Goal: Task Accomplishment & Management: Complete application form

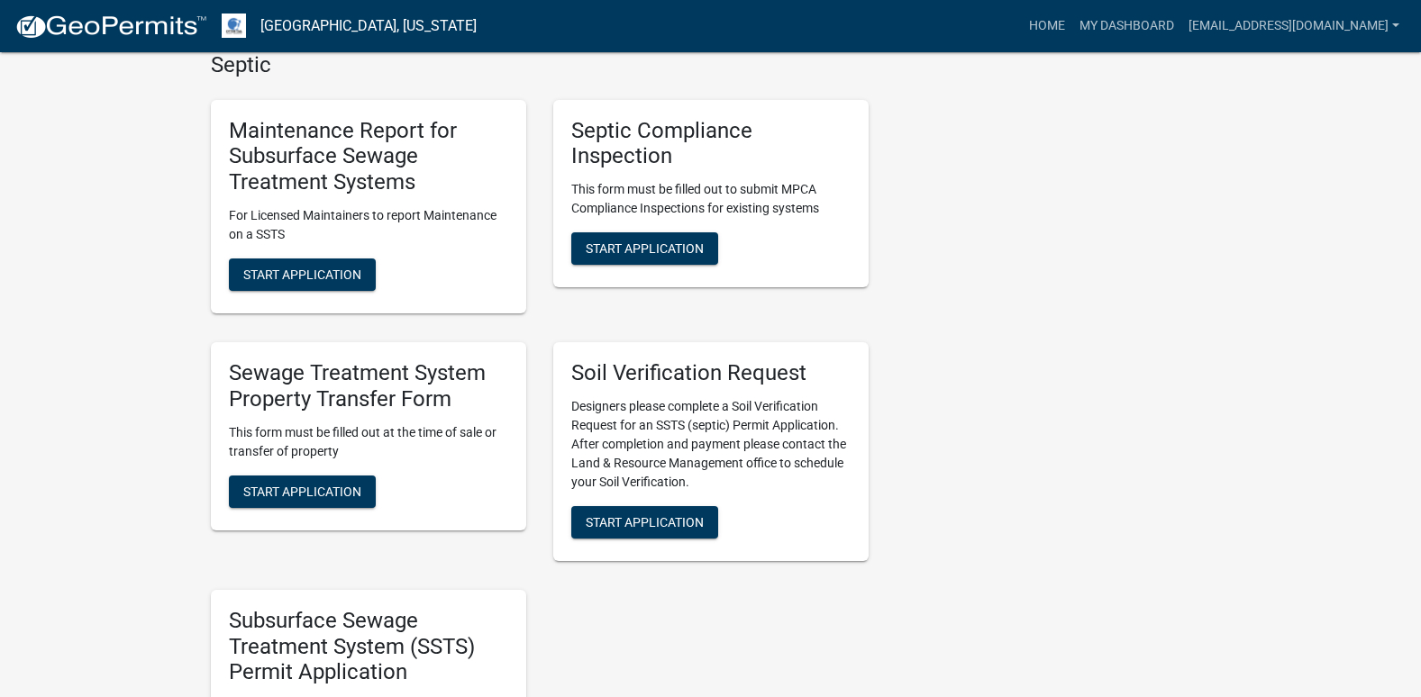
scroll to position [811, 0]
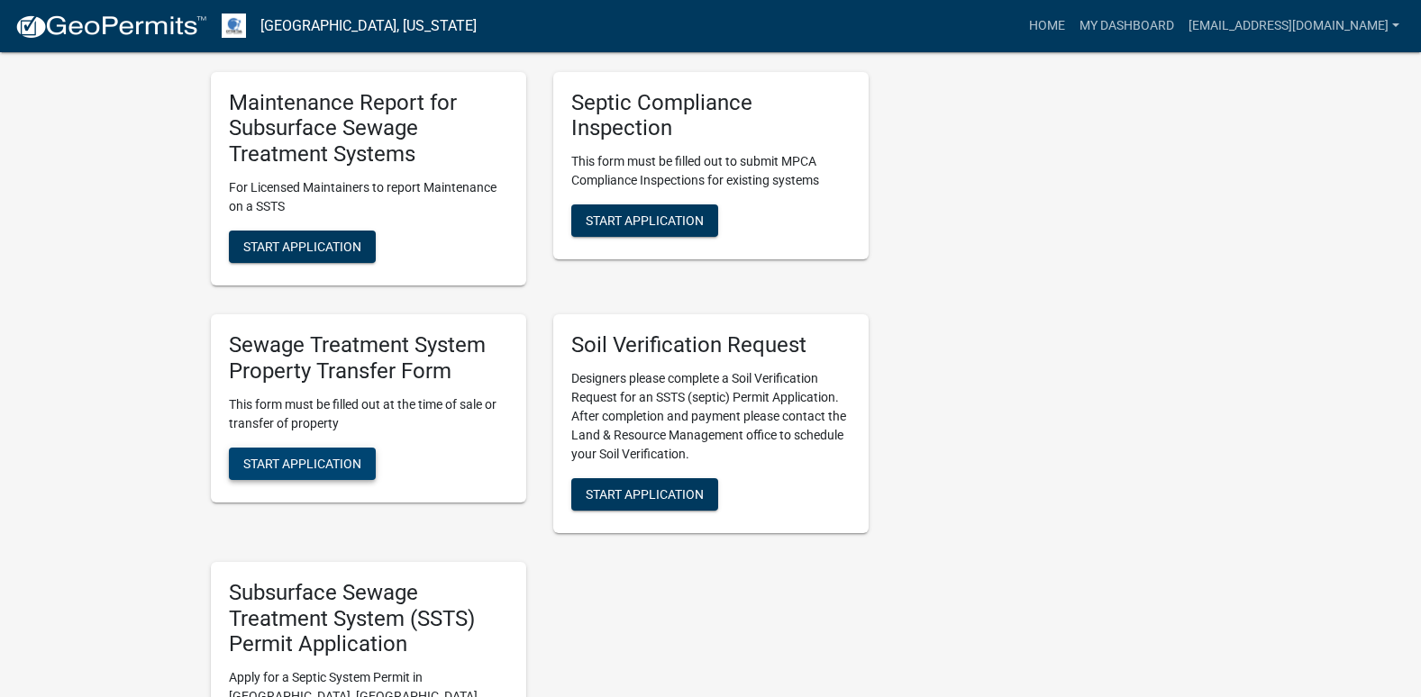
click at [288, 457] on span "Start Application" at bounding box center [302, 463] width 118 height 14
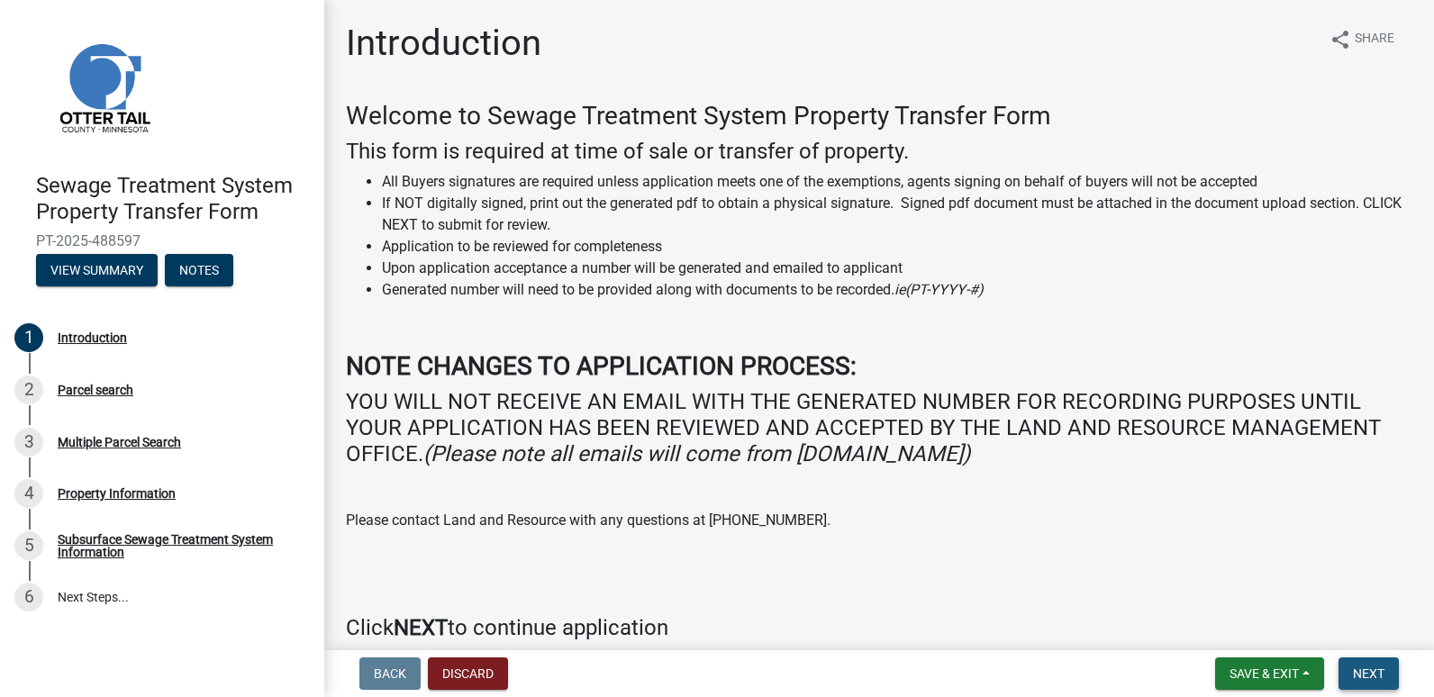
click at [1370, 664] on button "Next" at bounding box center [1369, 674] width 60 height 32
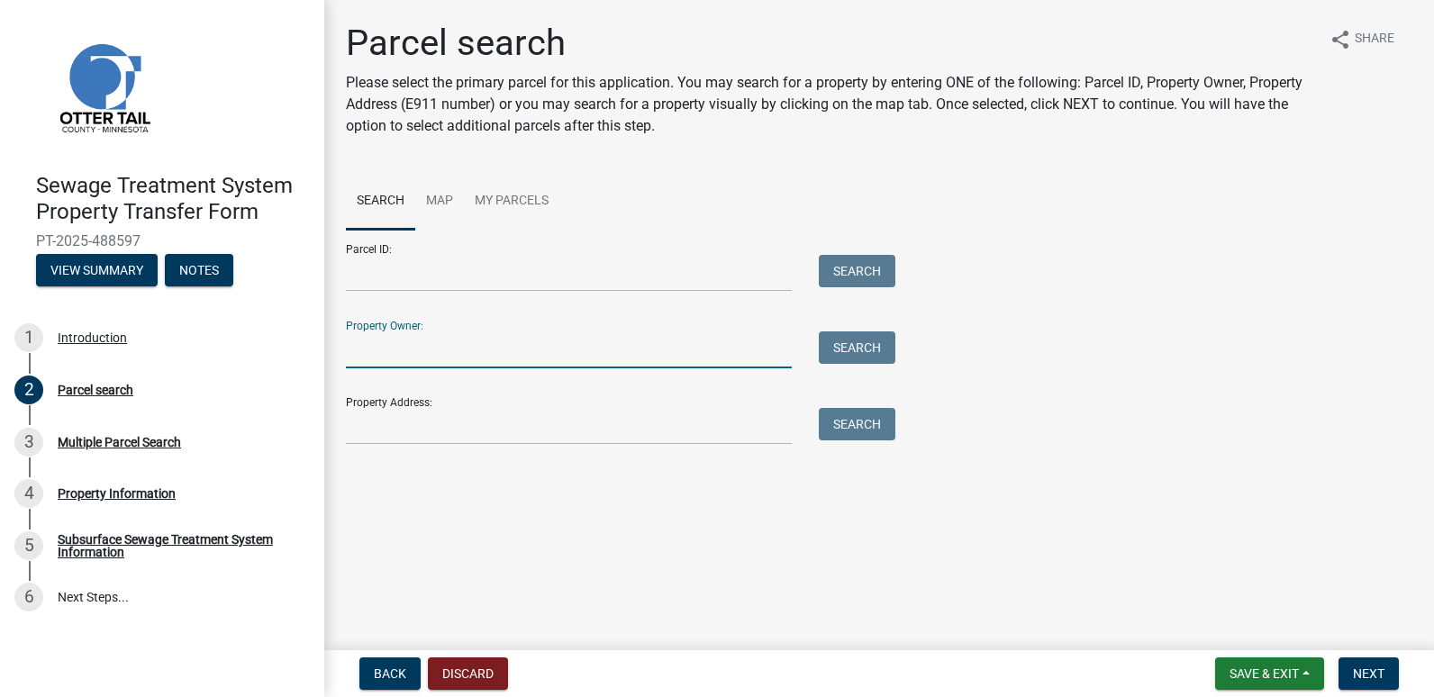
click at [386, 350] on input "Property Owner:" at bounding box center [569, 350] width 446 height 37
type input "[PERSON_NAME]"
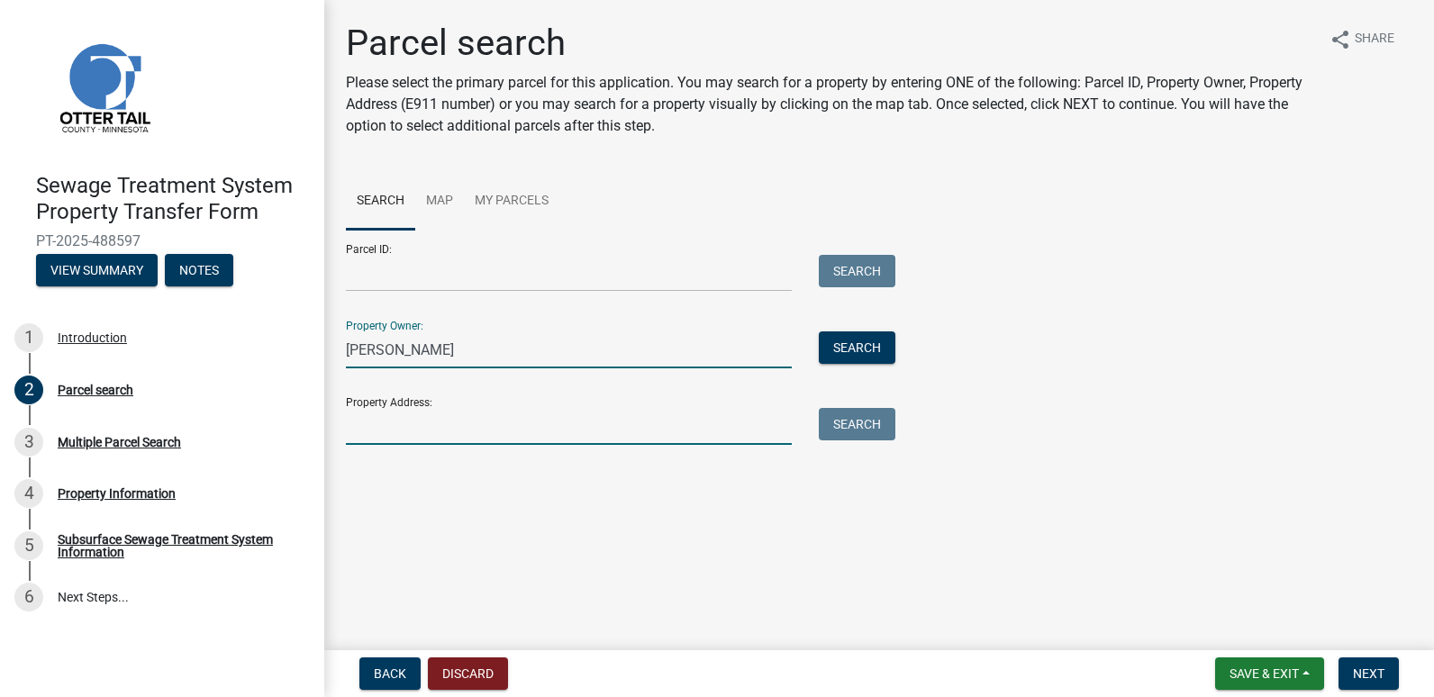
type input "[STREET_ADDRESS]"
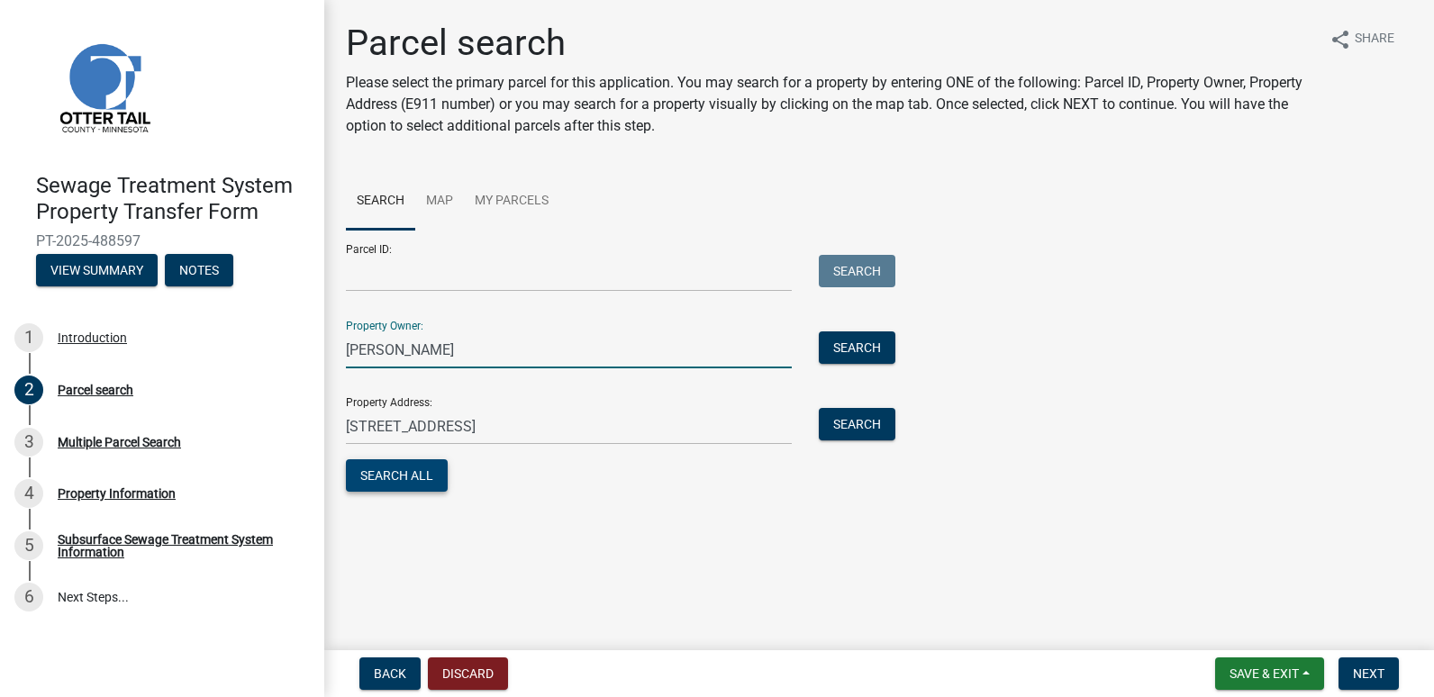
click at [405, 482] on button "Search All" at bounding box center [397, 475] width 102 height 32
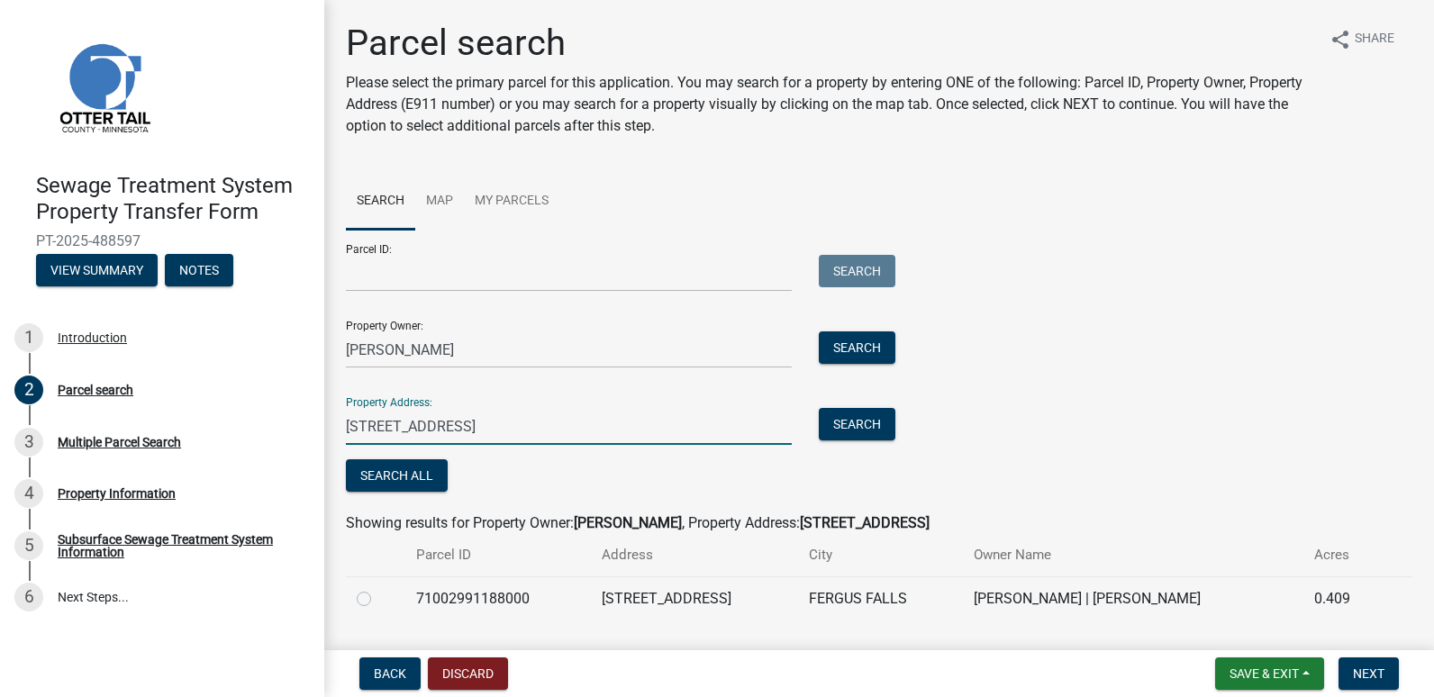
drag, startPoint x: 517, startPoint y: 435, endPoint x: 332, endPoint y: 439, distance: 184.7
click at [332, 439] on div "[STREET_ADDRESS]" at bounding box center [568, 426] width 473 height 37
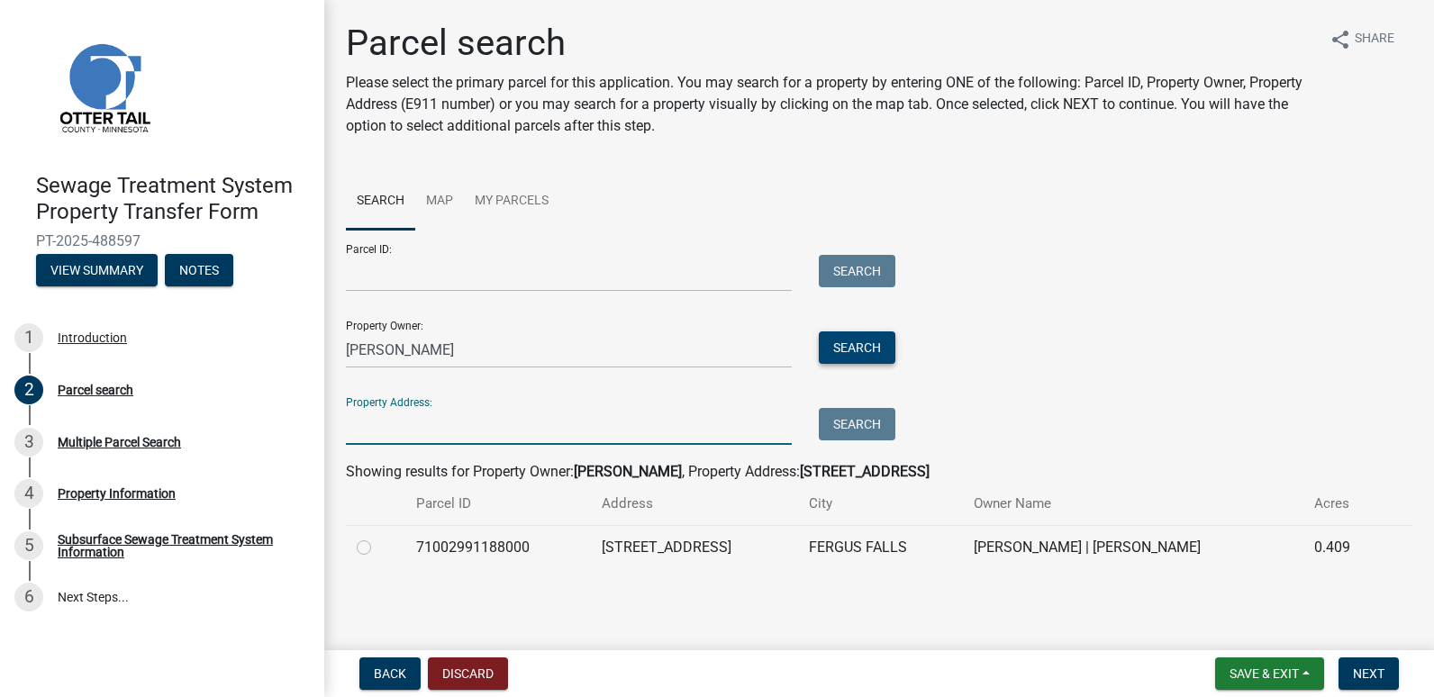
drag, startPoint x: 871, startPoint y: 346, endPoint x: 835, endPoint y: 365, distance: 40.7
click at [870, 349] on button "Search" at bounding box center [857, 348] width 77 height 32
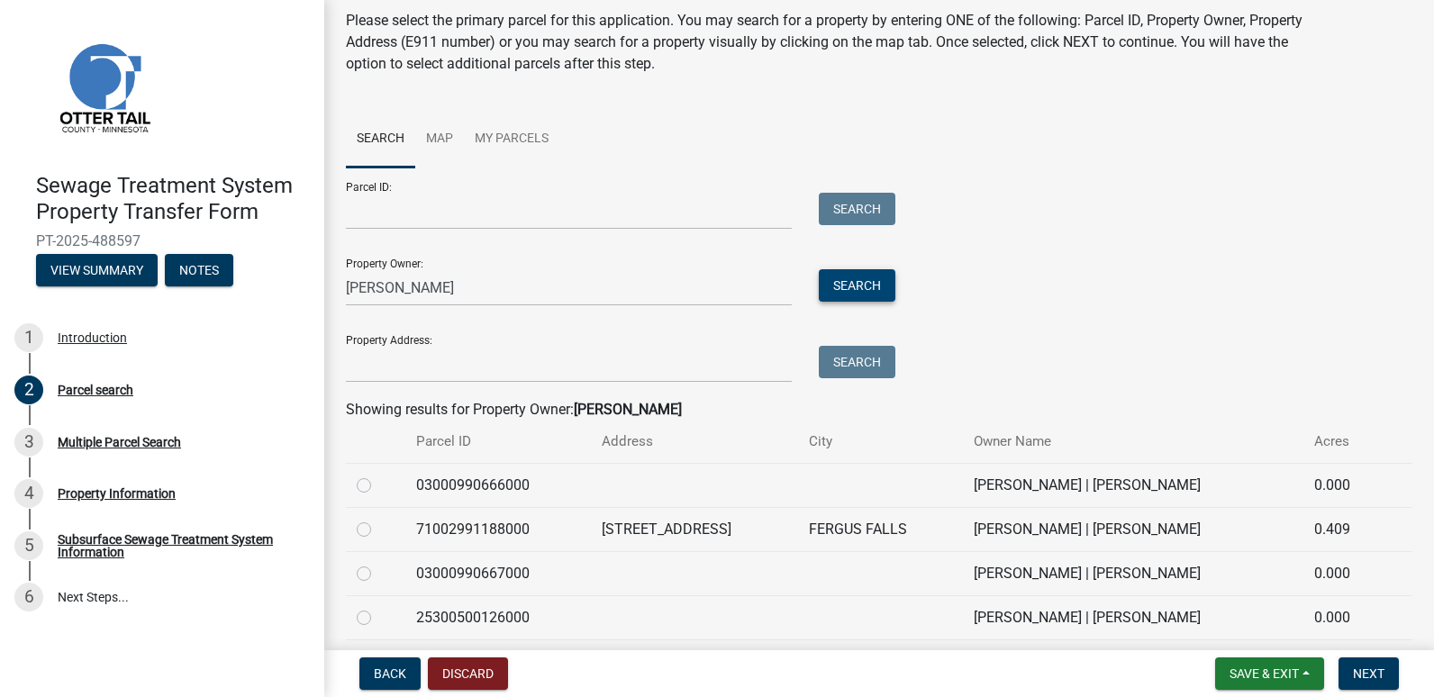
scroll to position [173, 0]
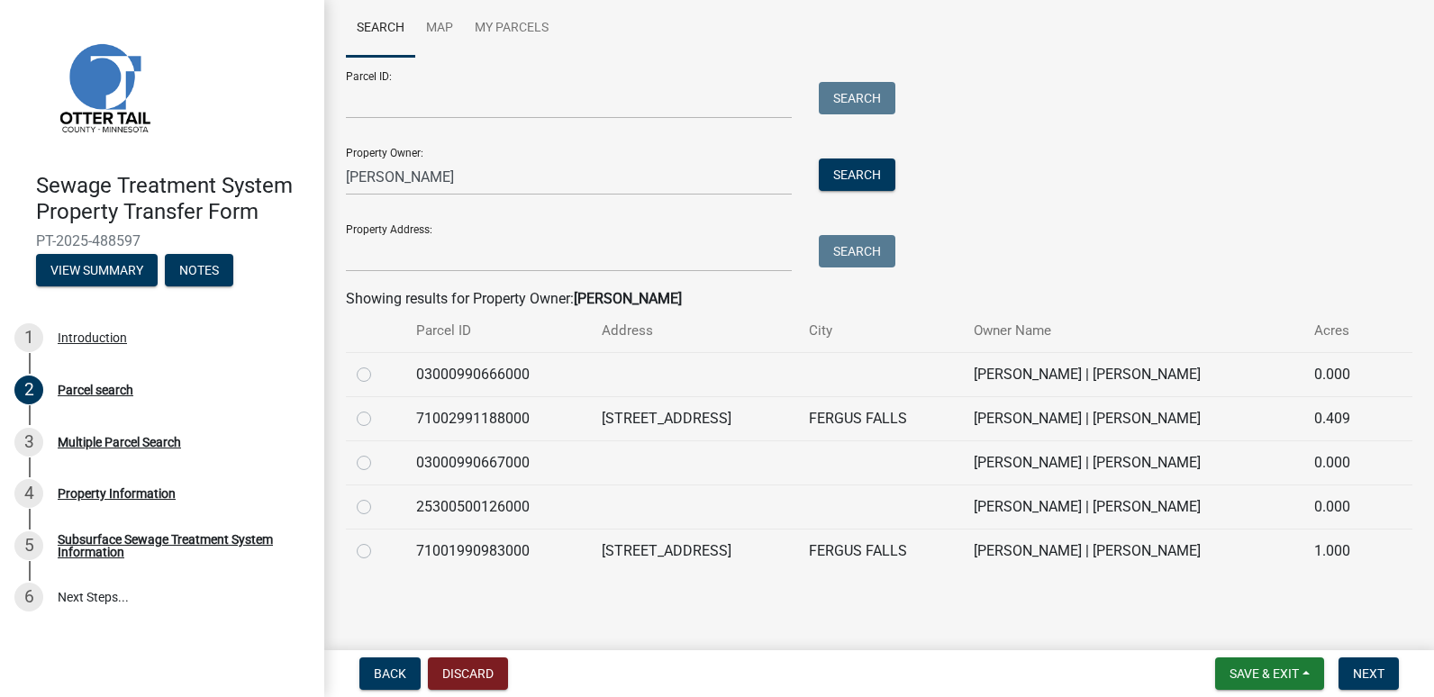
click at [378, 364] on label at bounding box center [378, 364] width 0 height 0
click at [378, 376] on input "radio" at bounding box center [384, 370] width 12 height 12
radio input "true"
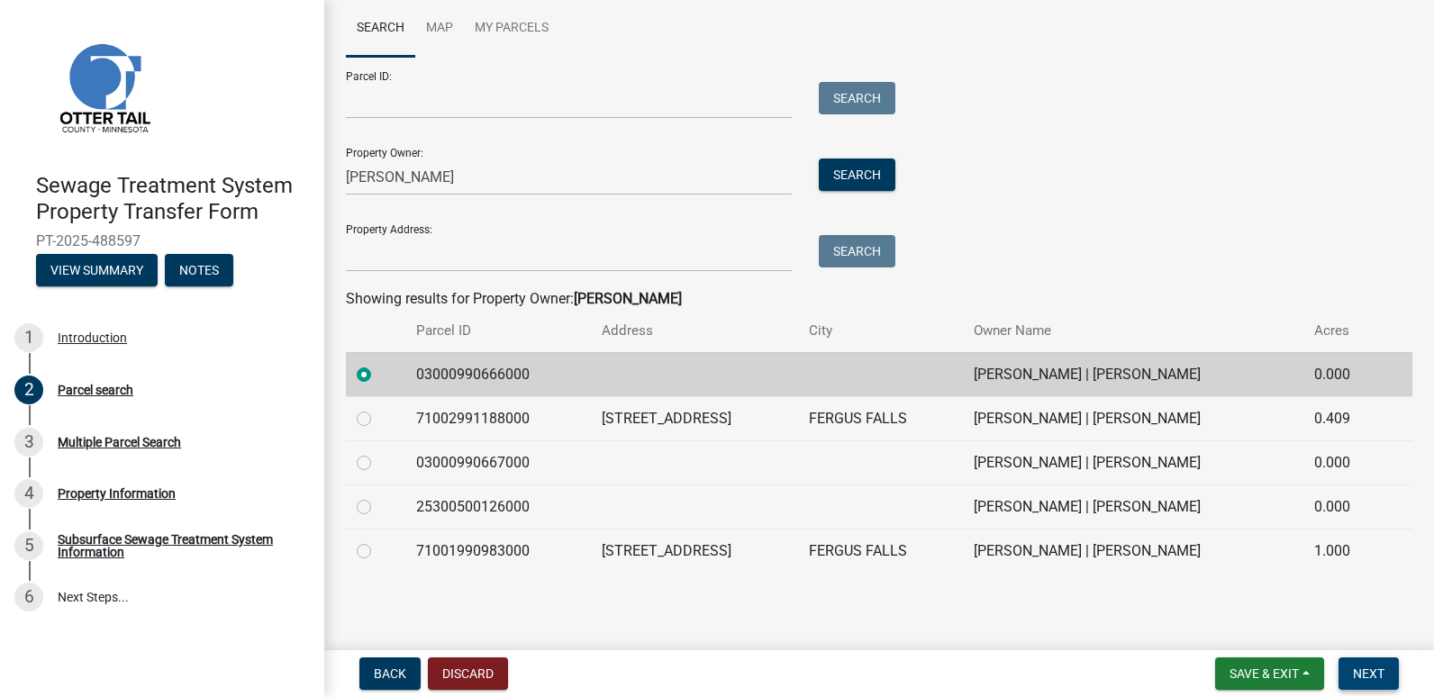
click at [1378, 669] on span "Next" at bounding box center [1369, 674] width 32 height 14
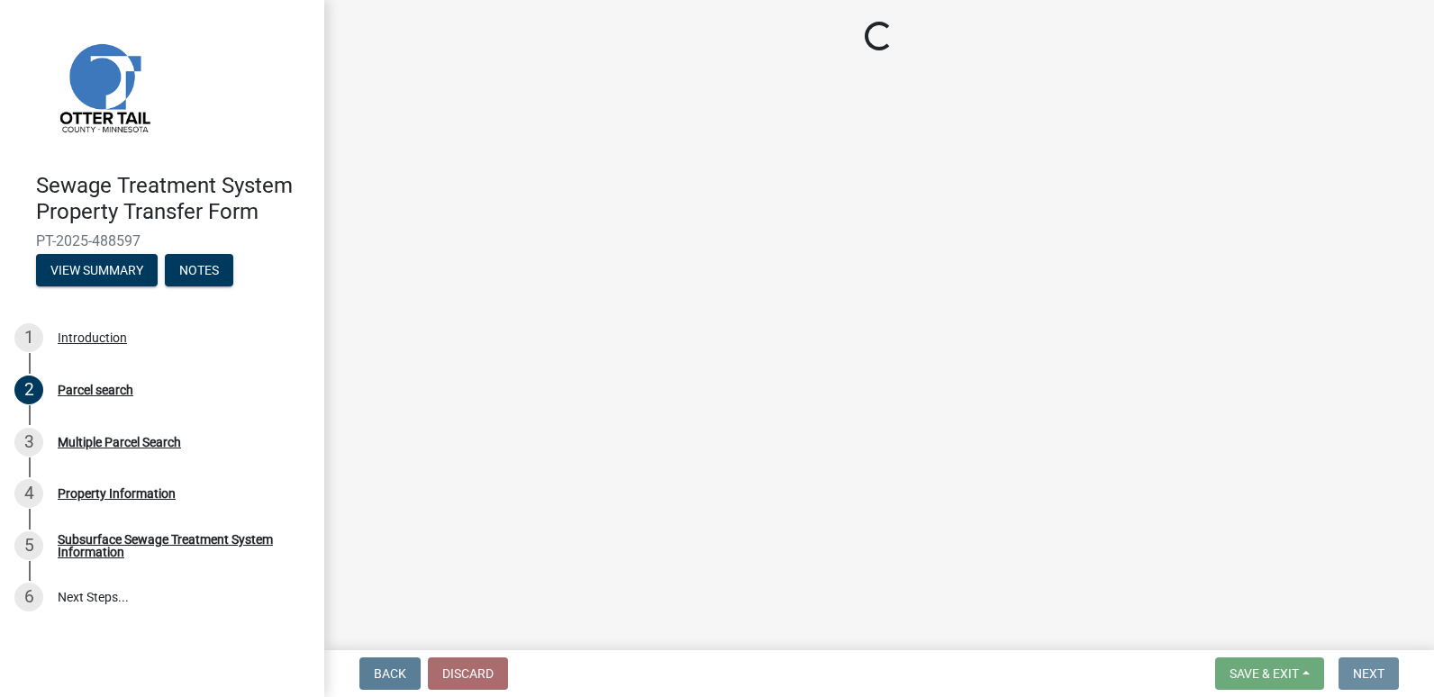
scroll to position [0, 0]
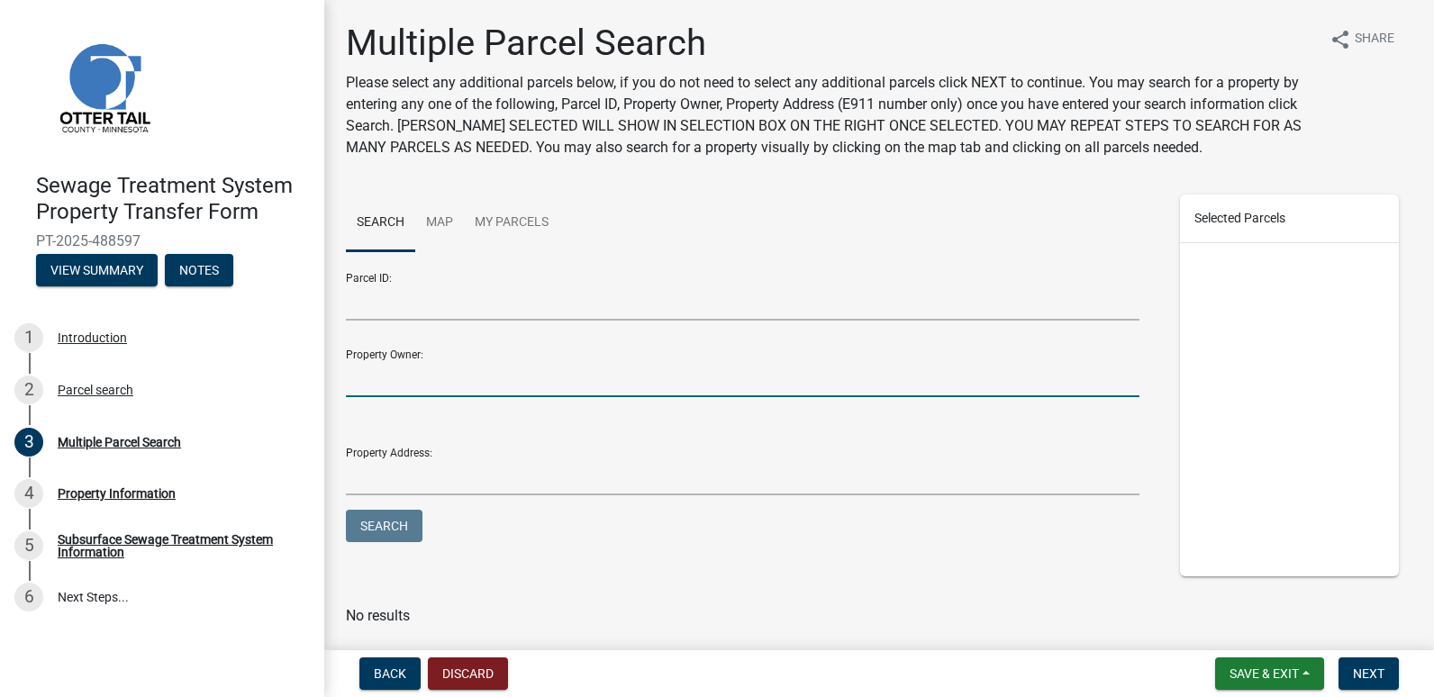
click at [391, 370] on input "Property Owner:" at bounding box center [743, 378] width 794 height 37
type input "[PERSON_NAME]"
type input "[STREET_ADDRESS]"
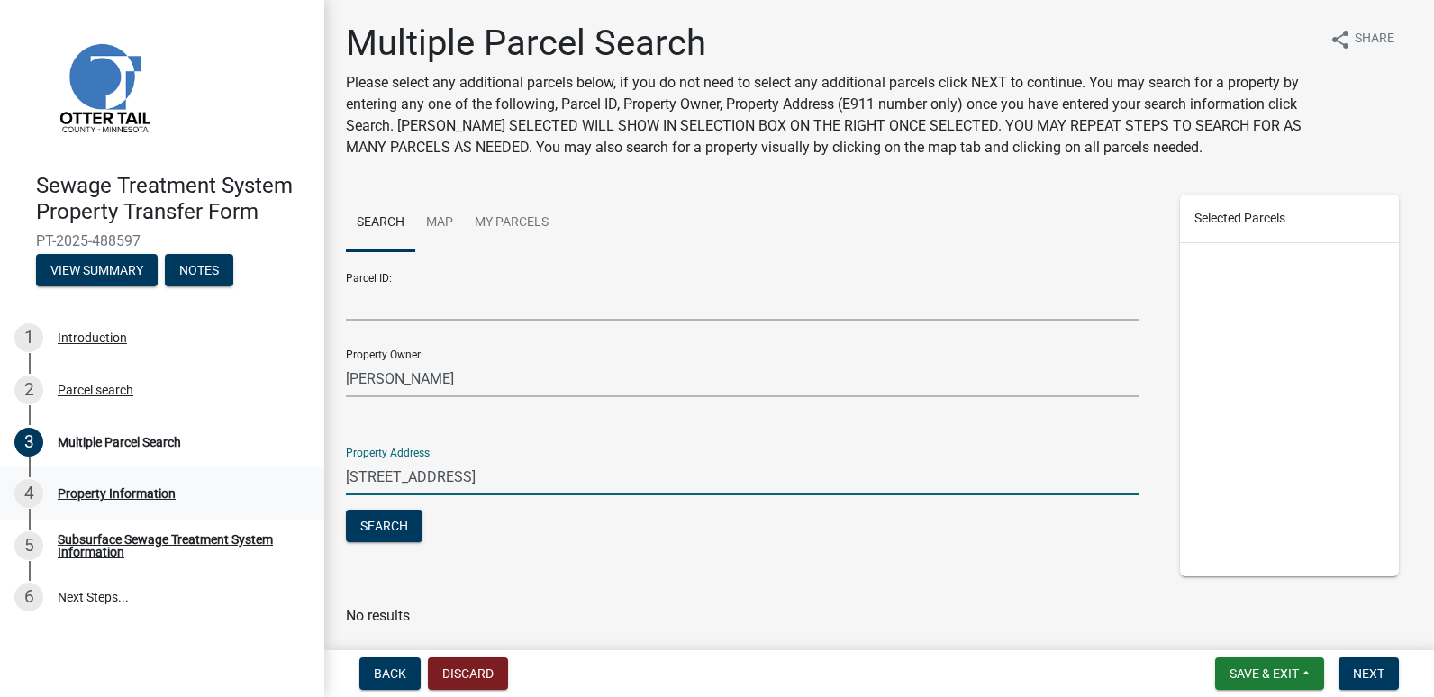
drag, startPoint x: 484, startPoint y: 477, endPoint x: 296, endPoint y: 487, distance: 187.6
click at [301, 486] on div "Sewage Treatment System Property Transfer Form PT-2025-488597 View Summary Note…" at bounding box center [717, 348] width 1434 height 697
click at [398, 526] on button "Search" at bounding box center [384, 526] width 77 height 32
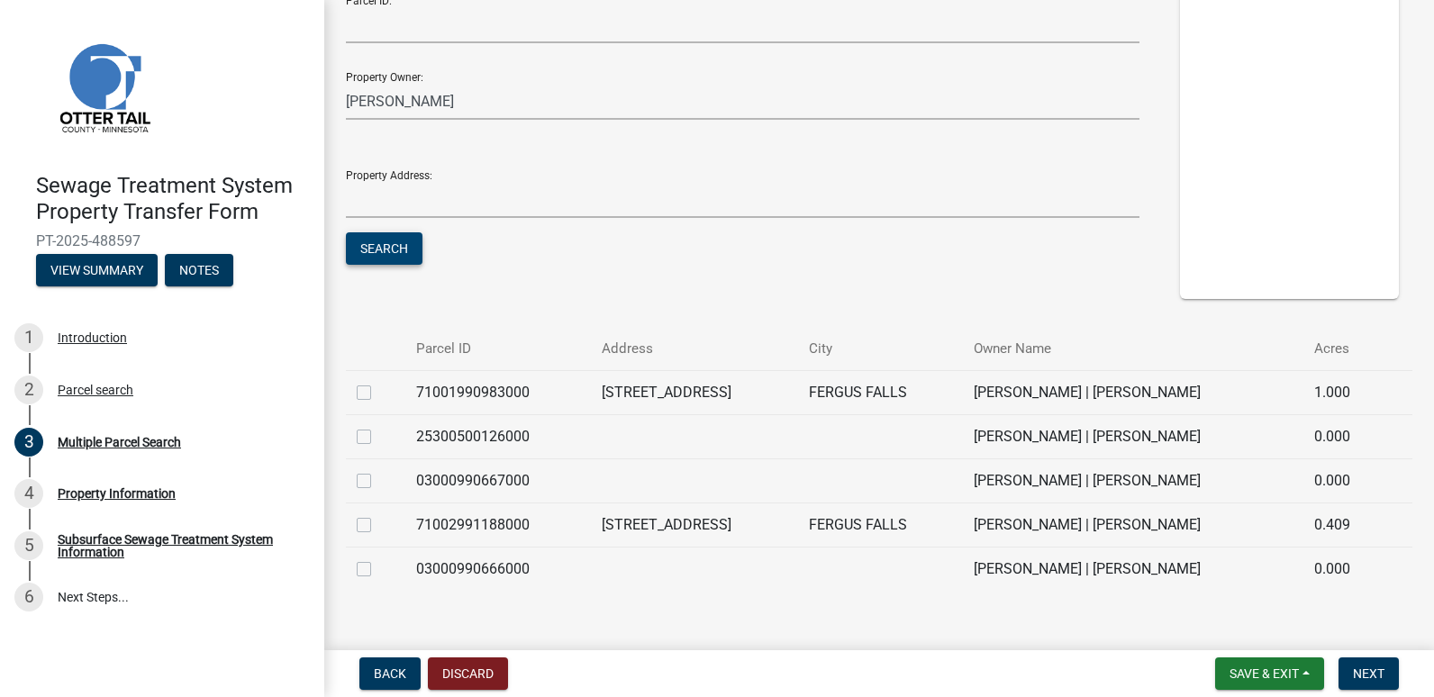
scroll to position [310, 0]
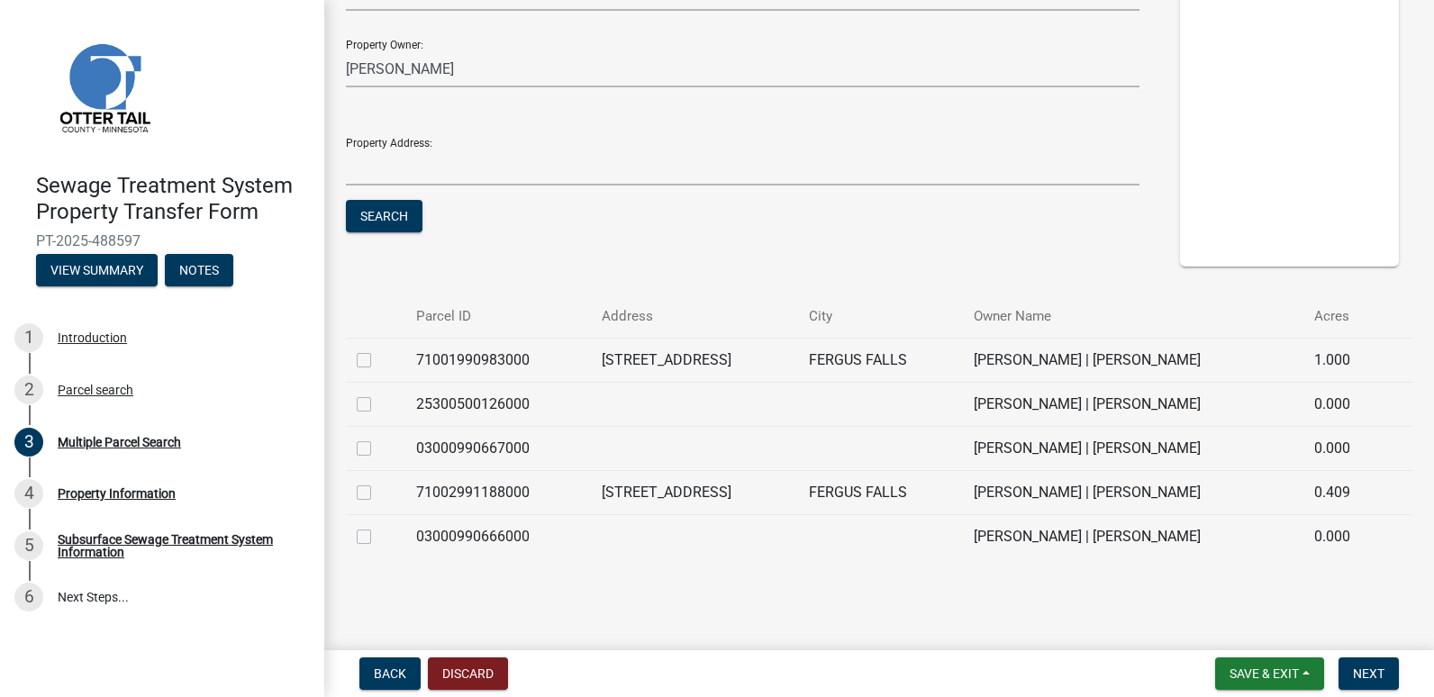
click at [378, 438] on label at bounding box center [378, 438] width 0 height 0
click at [378, 450] on input "checkbox" at bounding box center [384, 444] width 12 height 12
checkbox input "true"
click at [378, 350] on label at bounding box center [378, 350] width 0 height 0
click at [378, 361] on input "checkbox" at bounding box center [384, 356] width 12 height 12
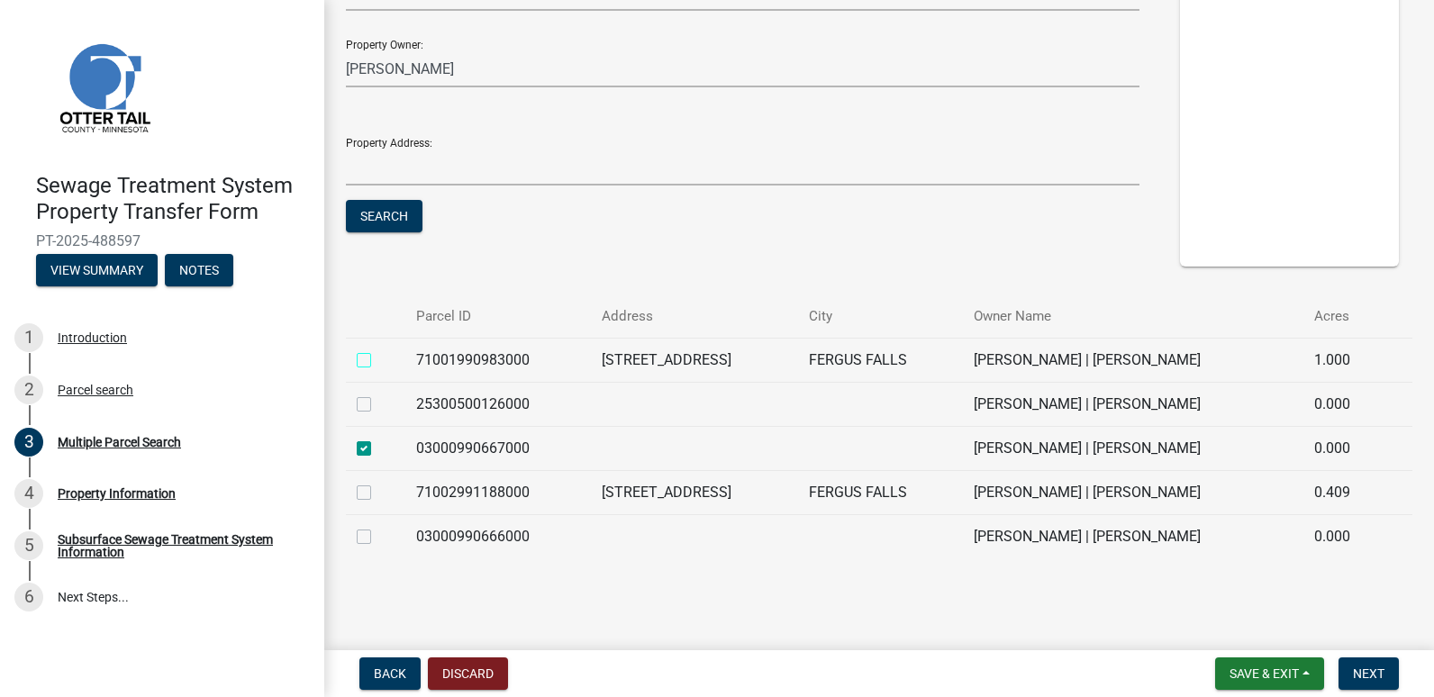
checkbox input "true"
click at [378, 482] on label at bounding box center [378, 482] width 0 height 0
click at [378, 489] on input "checkbox" at bounding box center [384, 488] width 12 height 12
checkbox input "true"
click at [1378, 677] on span "Next" at bounding box center [1369, 674] width 32 height 14
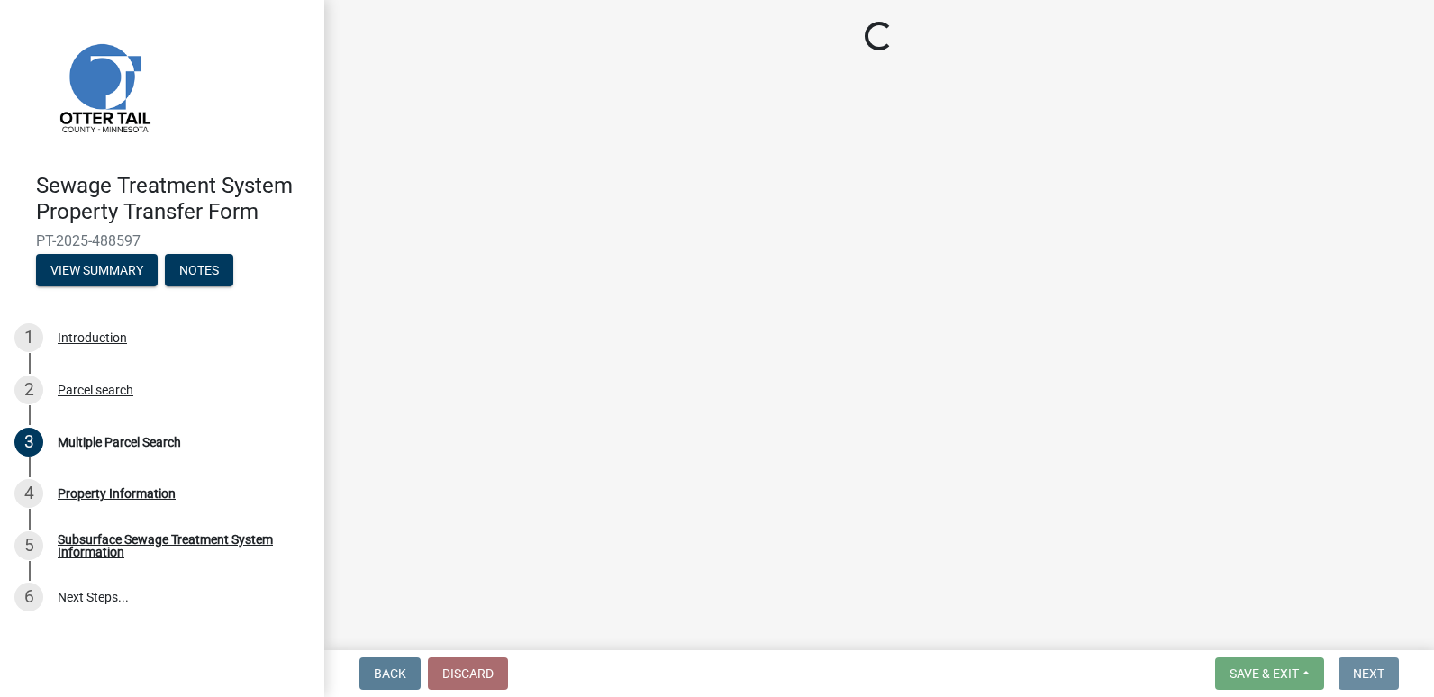
scroll to position [0, 0]
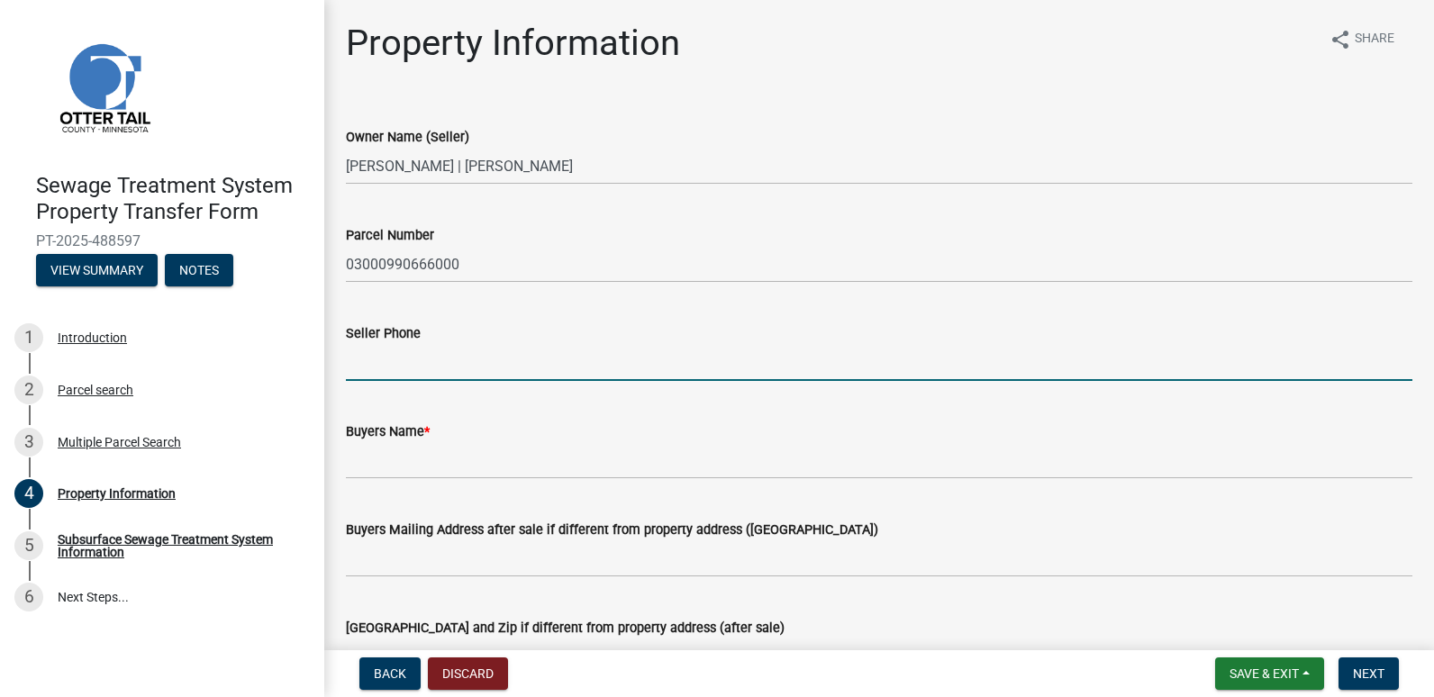
click at [350, 362] on input "Seller Phone" at bounding box center [879, 362] width 1067 height 37
click at [401, 360] on input "218-7702714" at bounding box center [879, 362] width 1067 height 37
type input "[PHONE_NUMBER]"
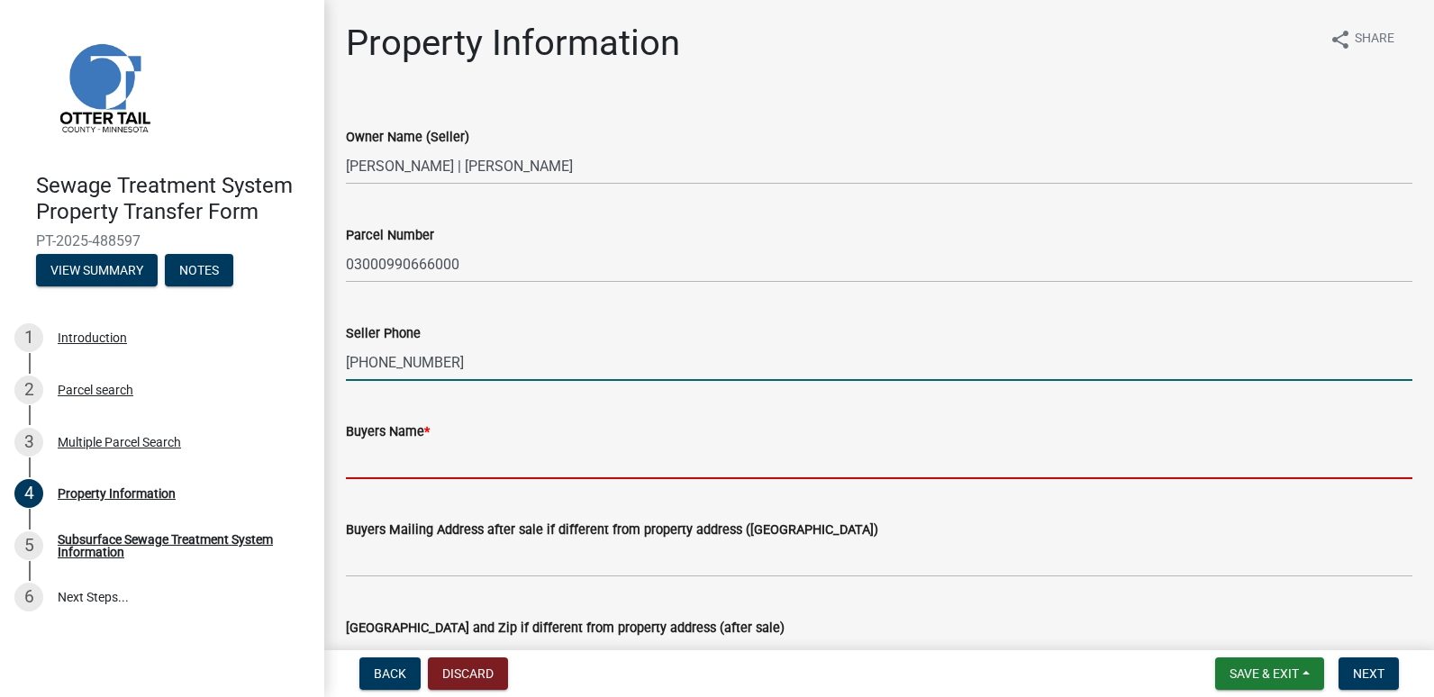
click at [393, 457] on input "Buyers Name *" at bounding box center [879, 460] width 1067 height 37
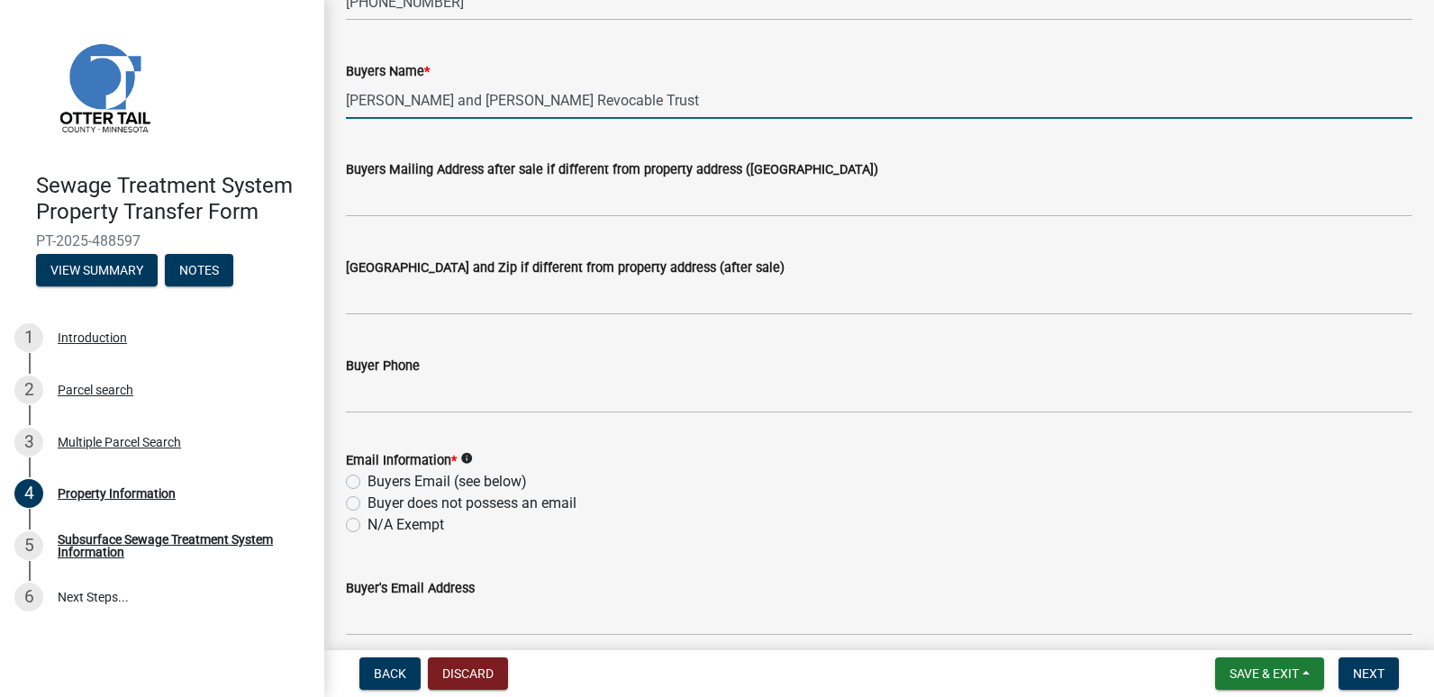
scroll to position [450, 0]
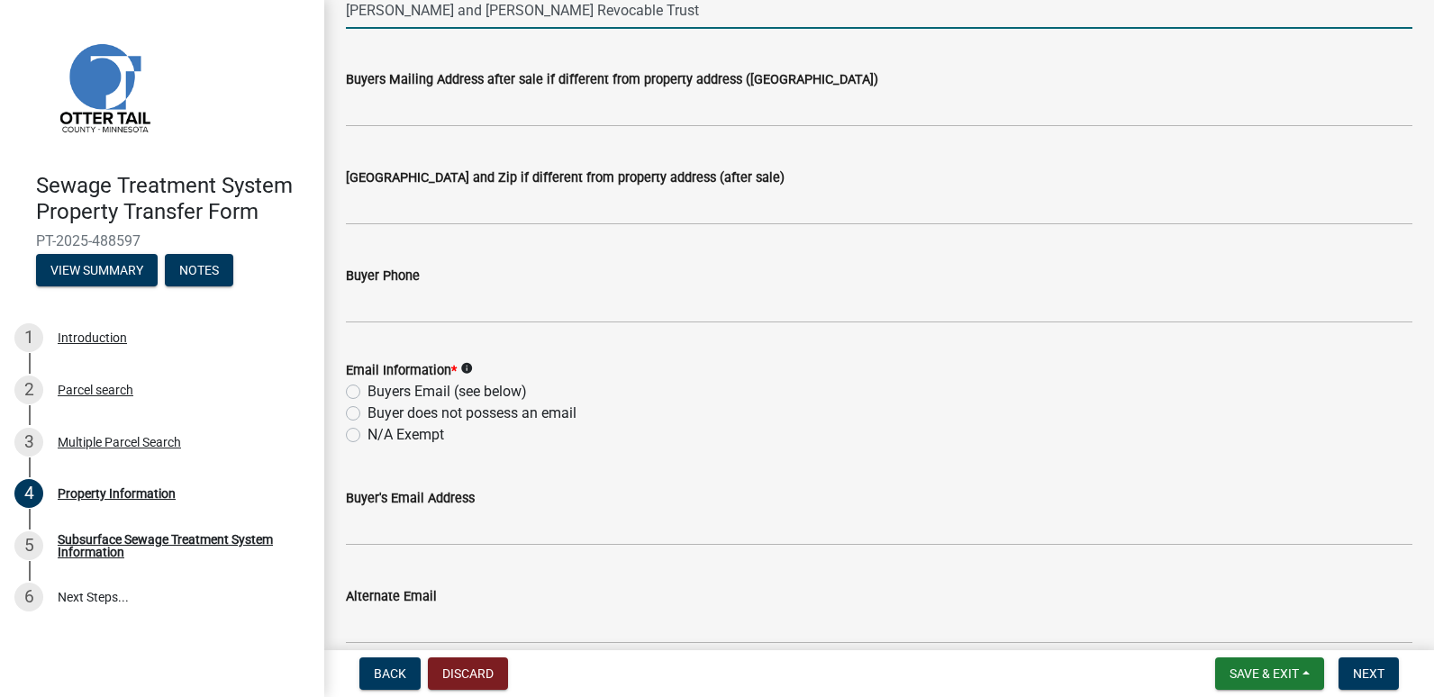
type input "[PERSON_NAME] and [PERSON_NAME] Revocable Trust"
click at [368, 432] on label "N/A Exempt" at bounding box center [406, 435] width 77 height 22
click at [368, 432] on input "N/A Exempt" at bounding box center [374, 430] width 12 height 12
radio input "true"
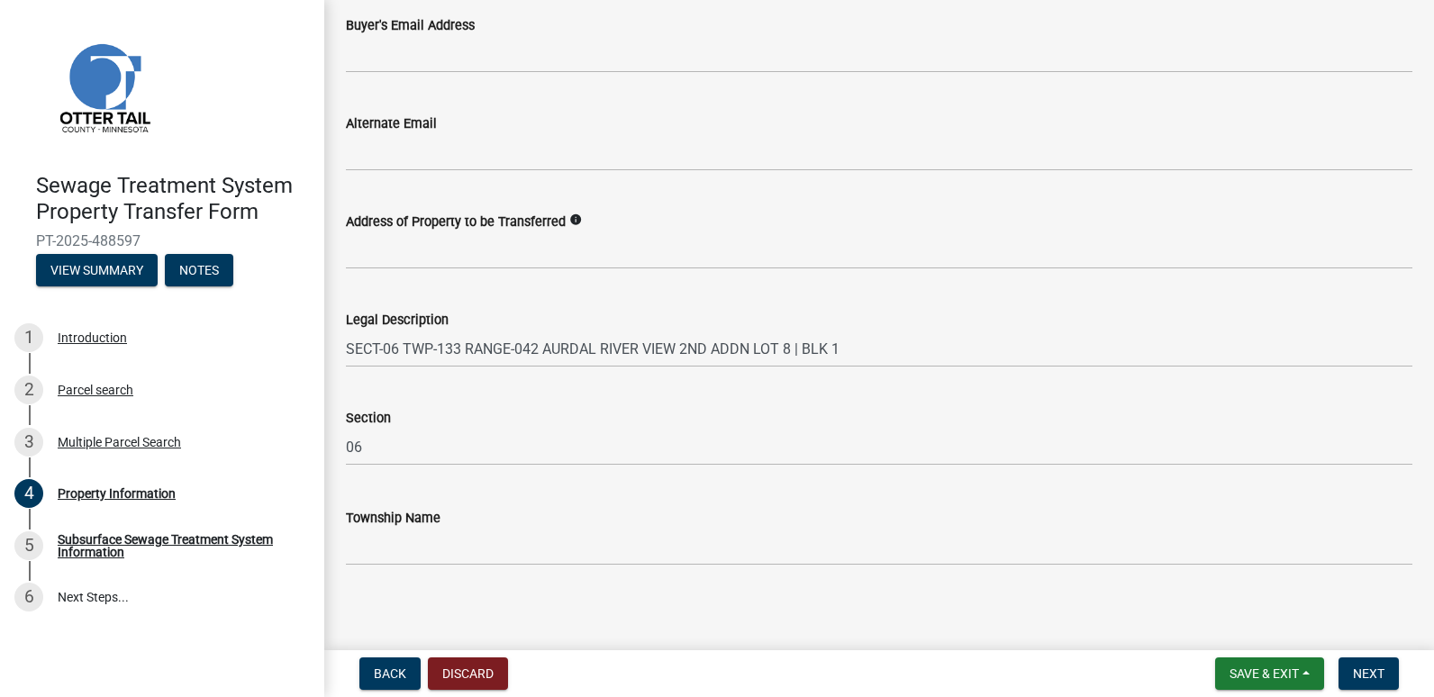
scroll to position [931, 0]
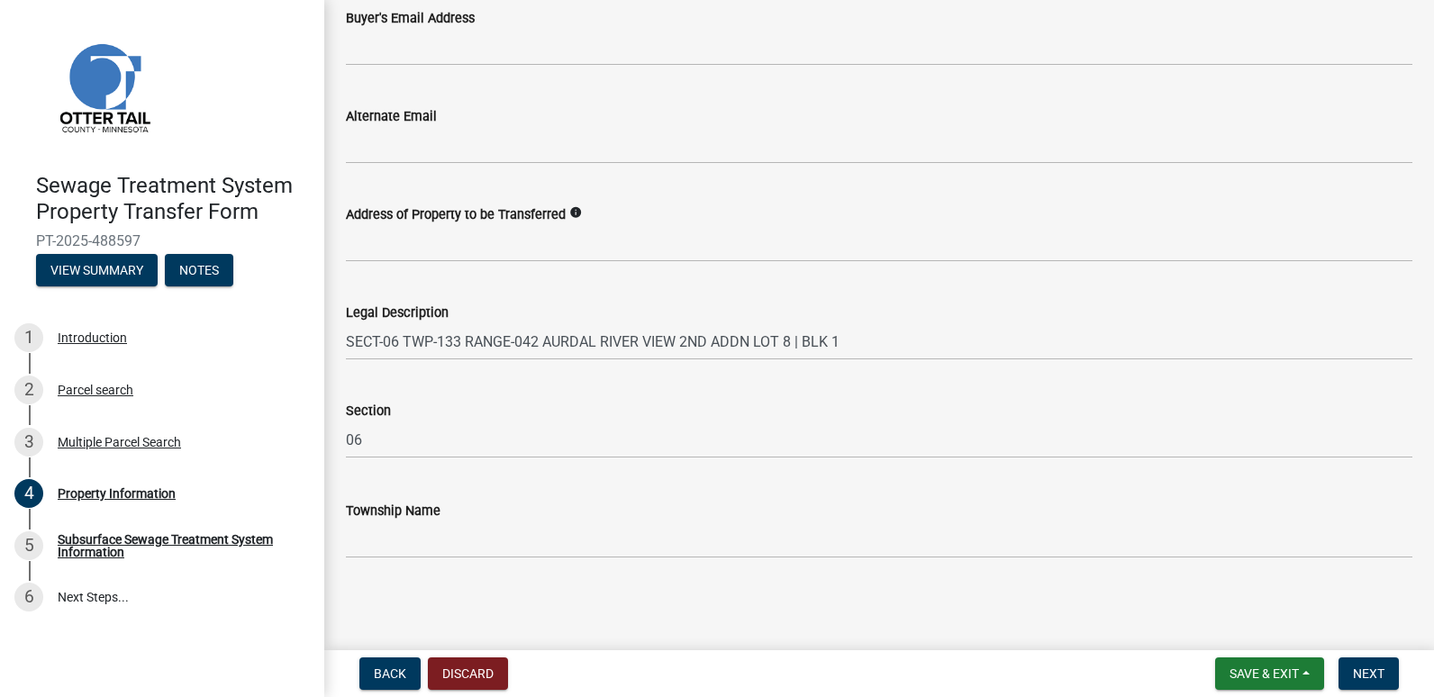
click at [1334, 660] on form "Save & Exit Save Save & Exit Next" at bounding box center [1307, 674] width 198 height 32
drag, startPoint x: 1362, startPoint y: 671, endPoint x: 1312, endPoint y: 662, distance: 51.2
click at [1357, 672] on span "Next" at bounding box center [1369, 674] width 32 height 14
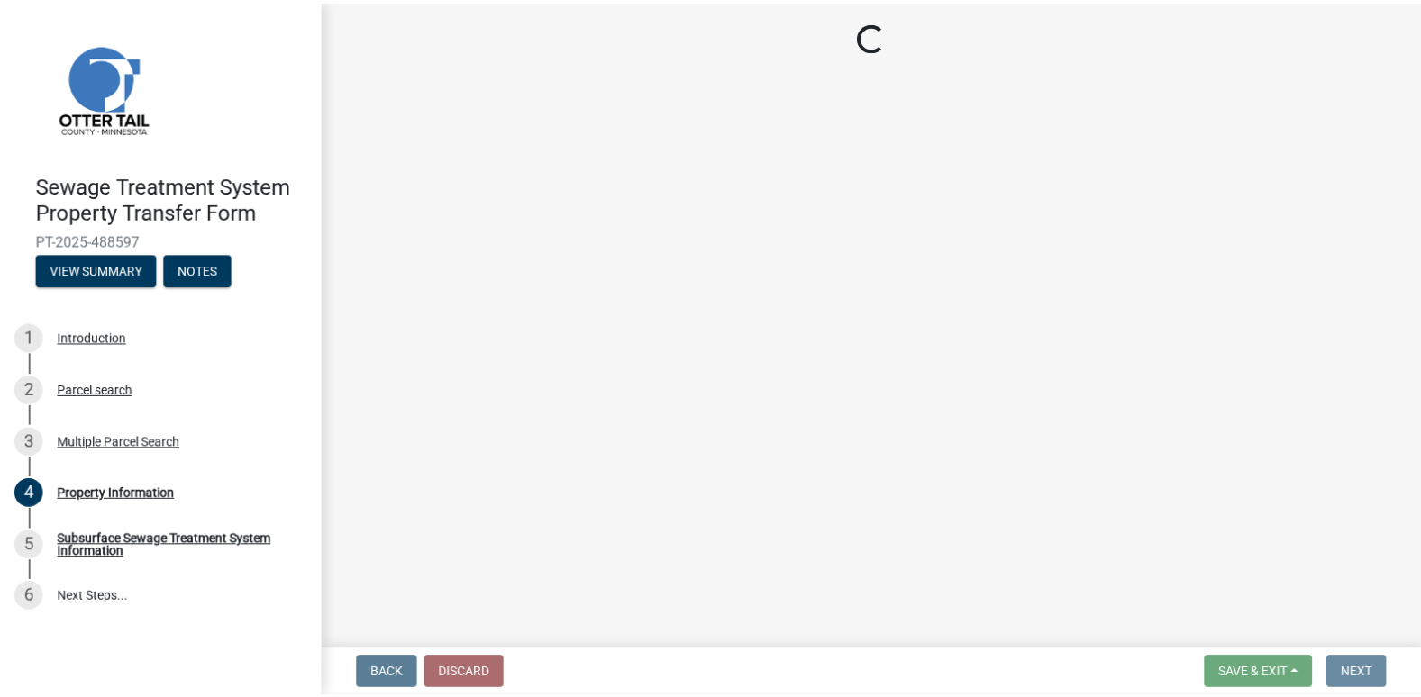
scroll to position [0, 0]
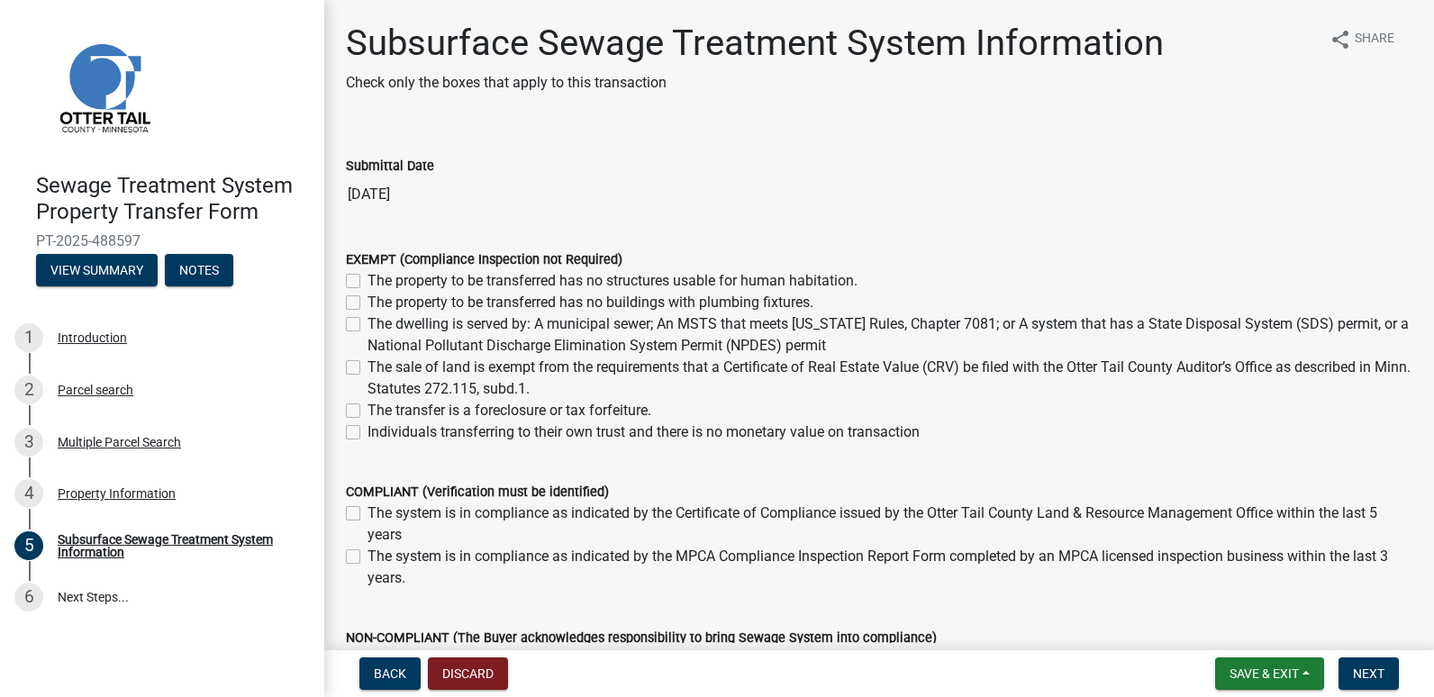
click at [368, 432] on label "Individuals transferring to their own trust and there is no monetary value on t…" at bounding box center [644, 433] width 552 height 22
click at [368, 432] on input "Individuals transferring to their own trust and there is no monetary value on t…" at bounding box center [374, 428] width 12 height 12
checkbox input "true"
checkbox input "false"
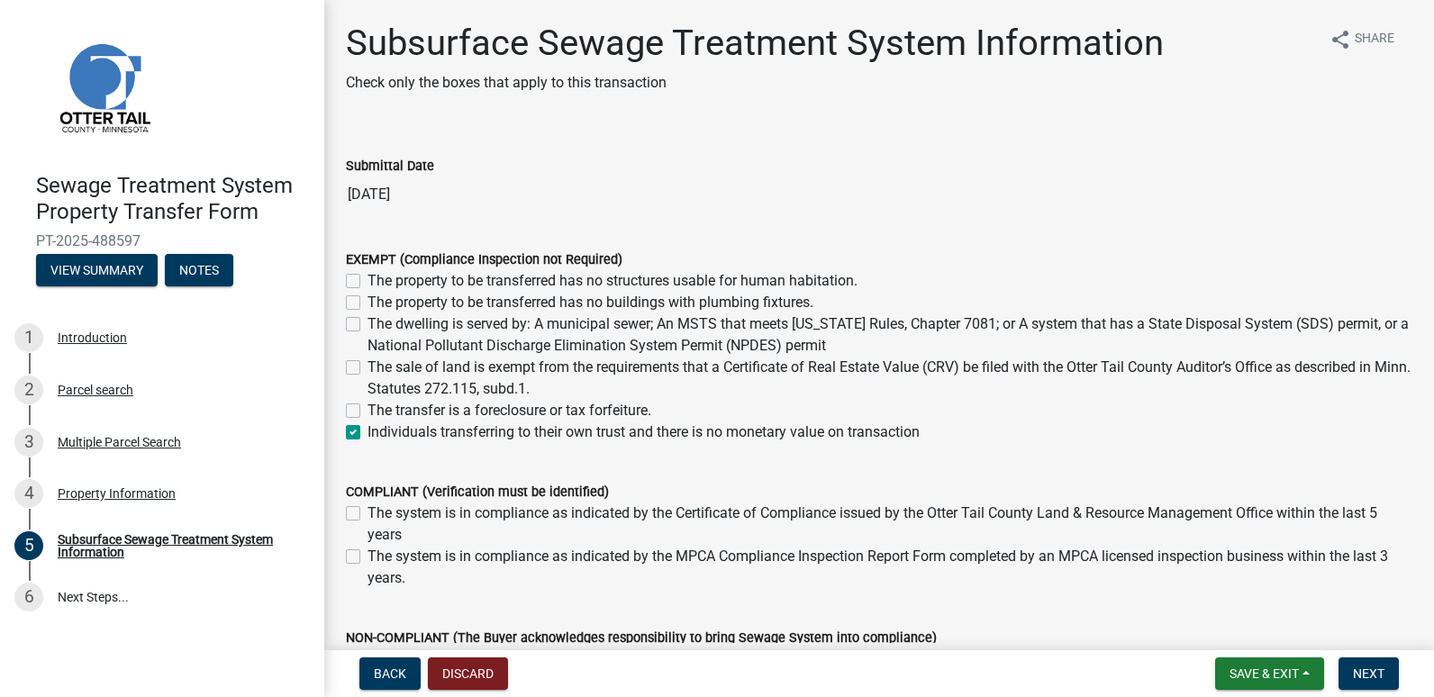
checkbox input "false"
checkbox input "true"
click at [1374, 670] on span "Next" at bounding box center [1369, 674] width 32 height 14
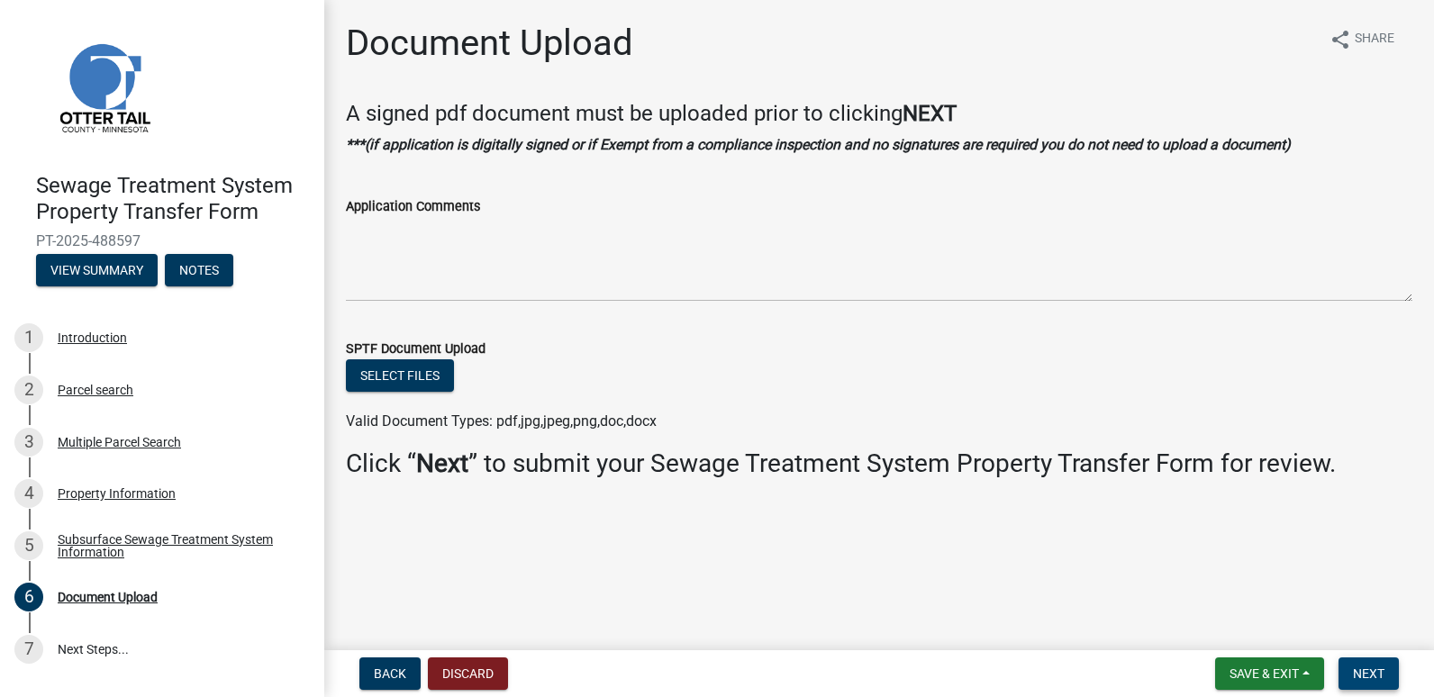
click at [1370, 670] on span "Next" at bounding box center [1369, 674] width 32 height 14
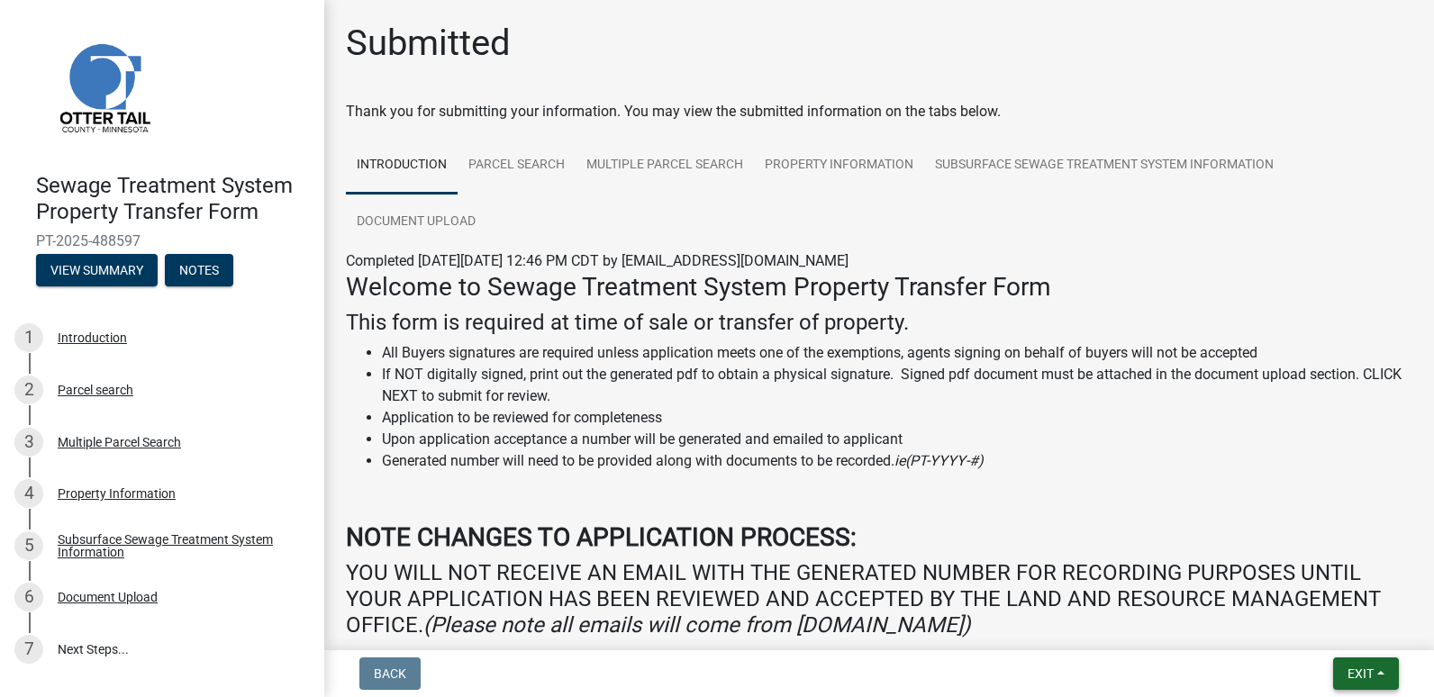
click at [1348, 671] on span "Exit" at bounding box center [1361, 674] width 26 height 14
click at [1306, 631] on button "Save & Exit" at bounding box center [1327, 626] width 144 height 43
